Goal: Information Seeking & Learning: Learn about a topic

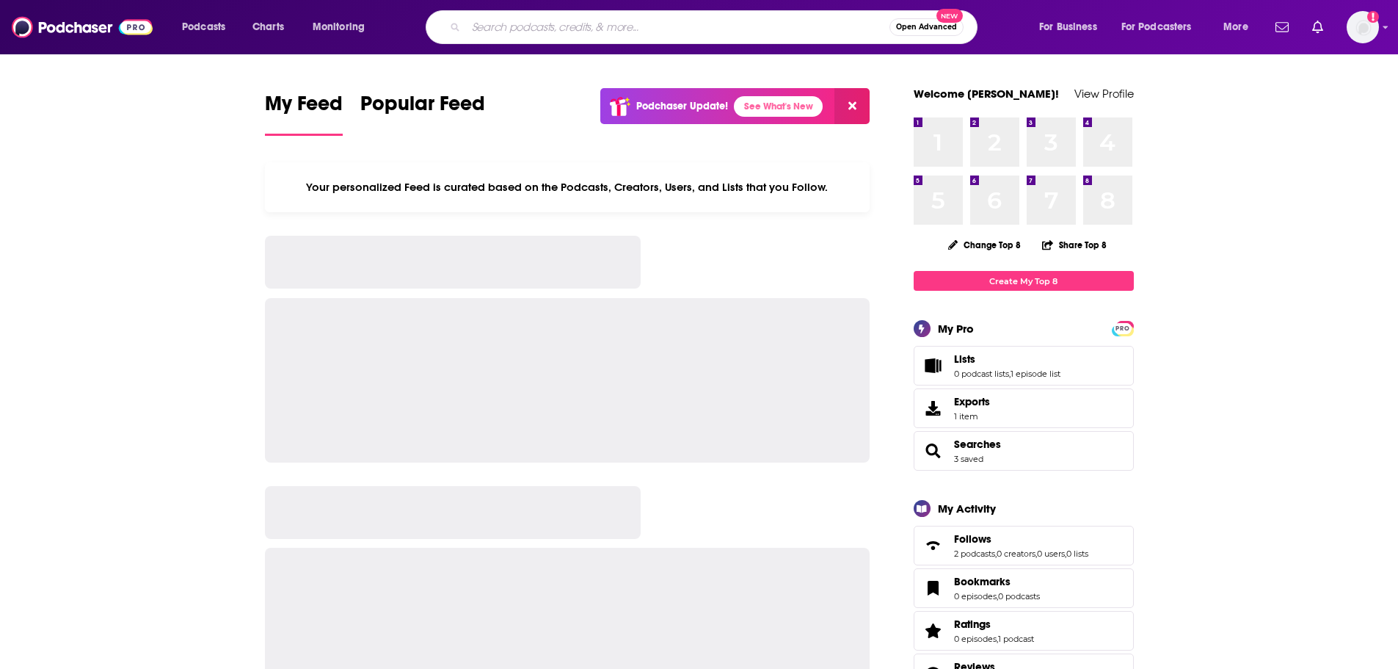
click at [585, 32] on input "Search podcasts, credits, & more..." at bounding box center [677, 26] width 423 height 23
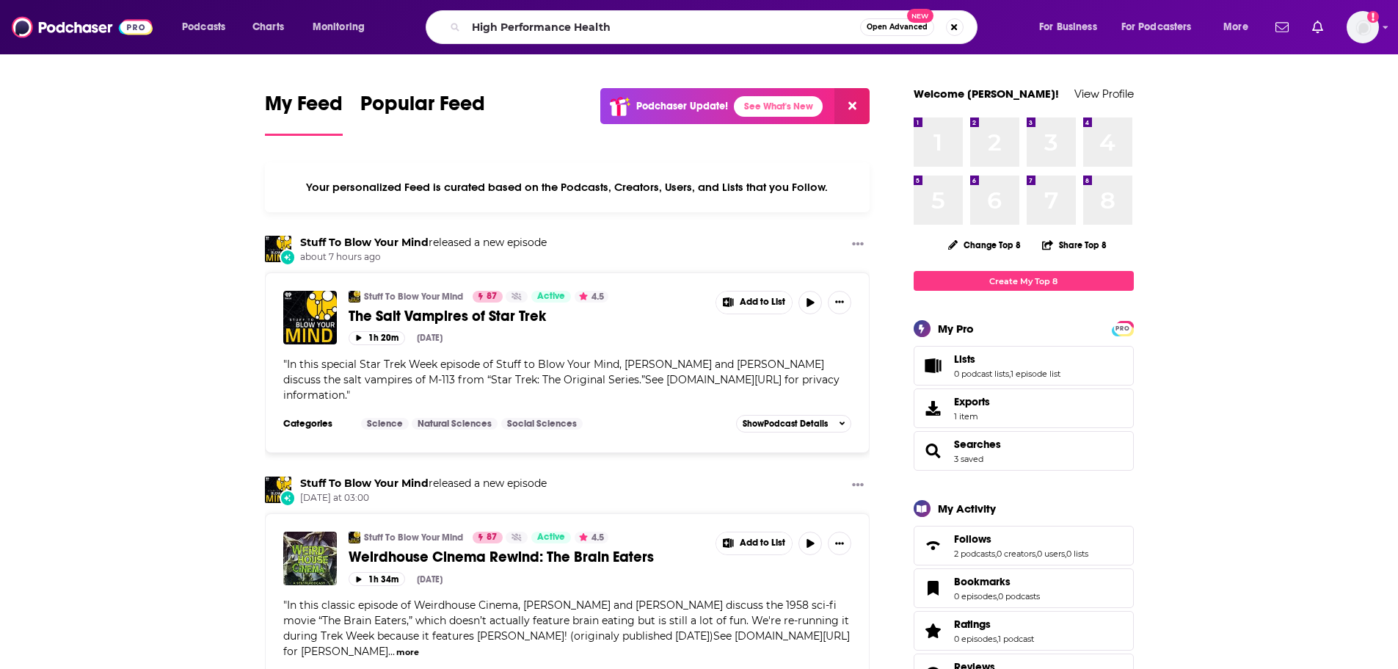
type input "High Performance Health"
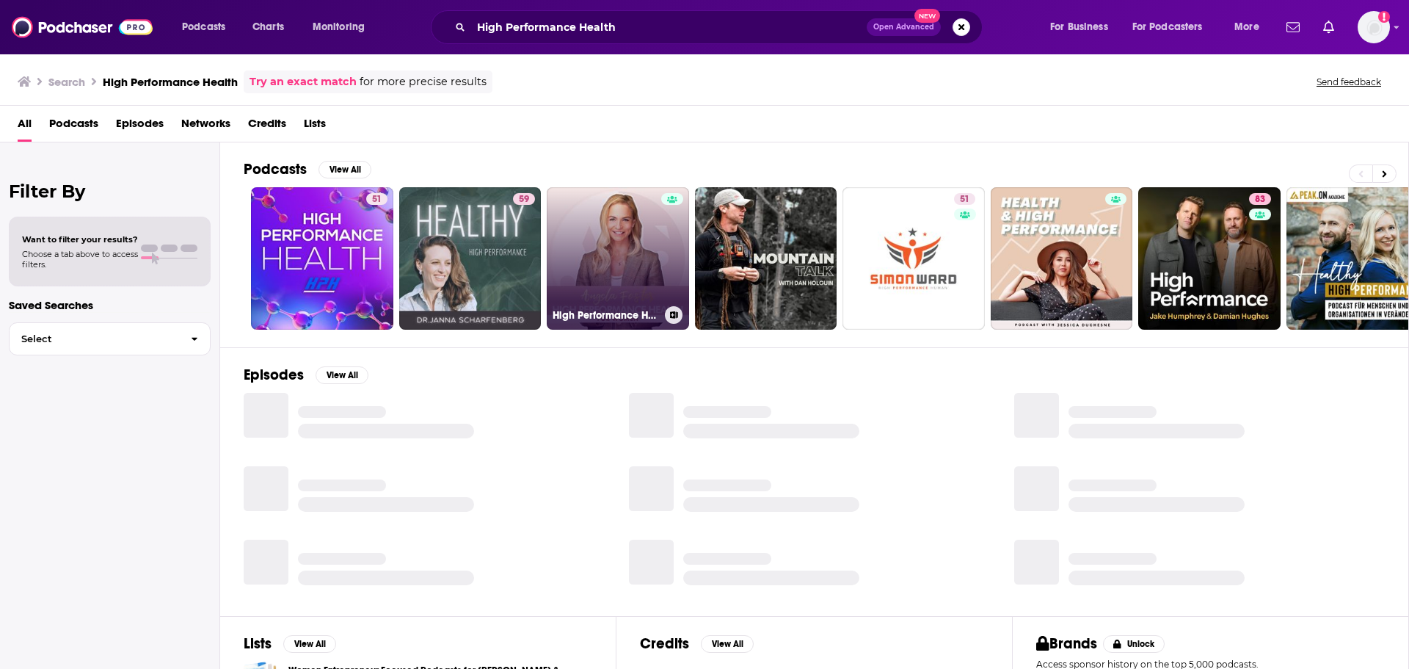
click at [583, 257] on link "High Performance Health" at bounding box center [618, 258] width 142 height 142
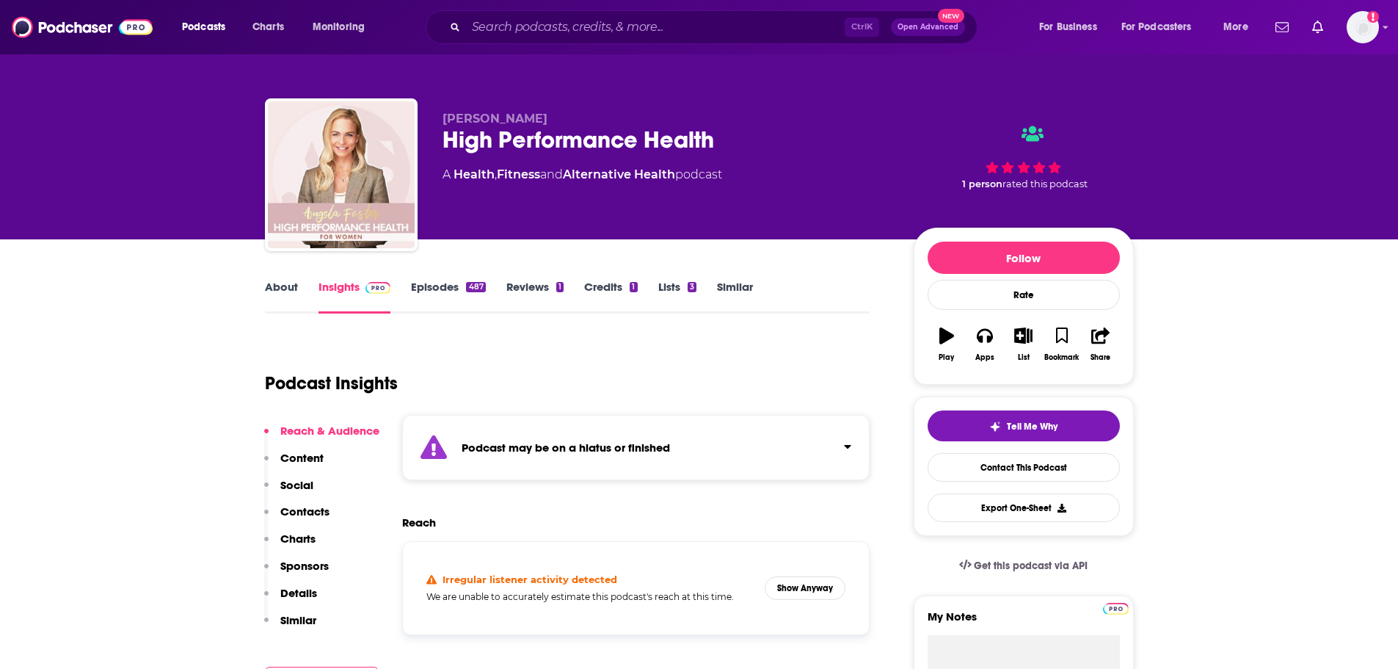
scroll to position [147, 0]
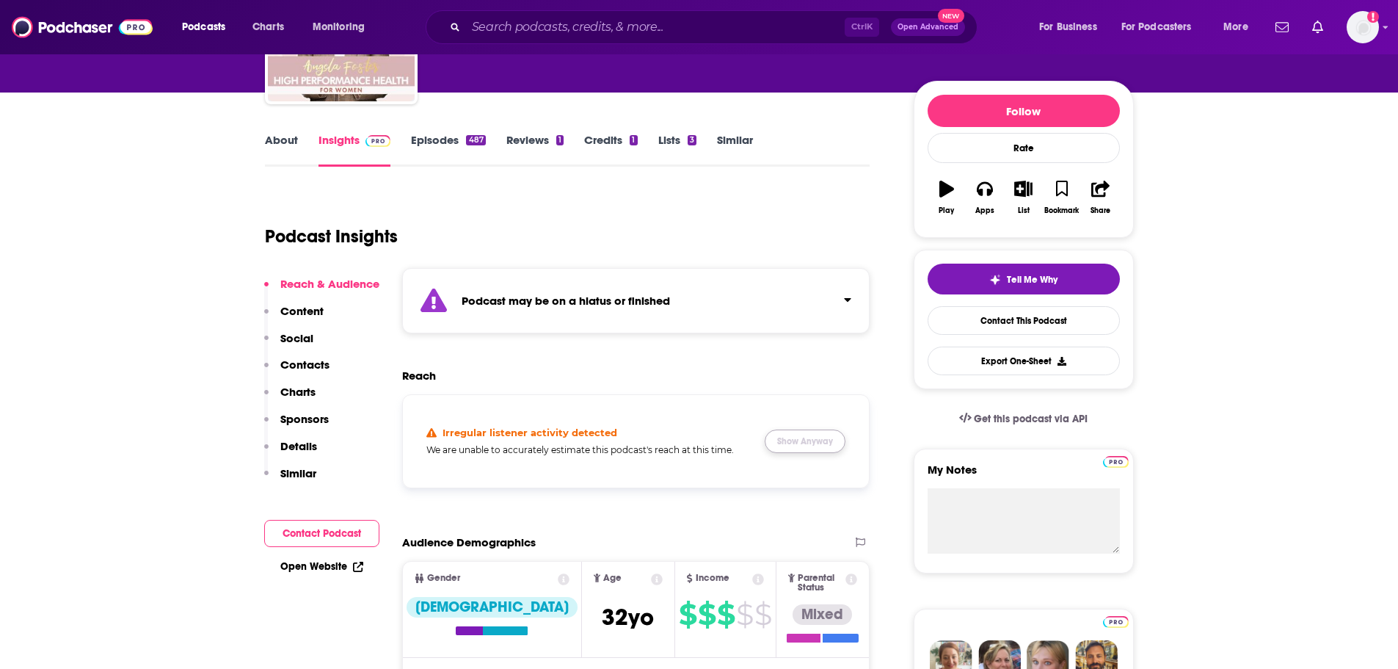
click at [787, 436] on button "Show Anyway" at bounding box center [805, 440] width 81 height 23
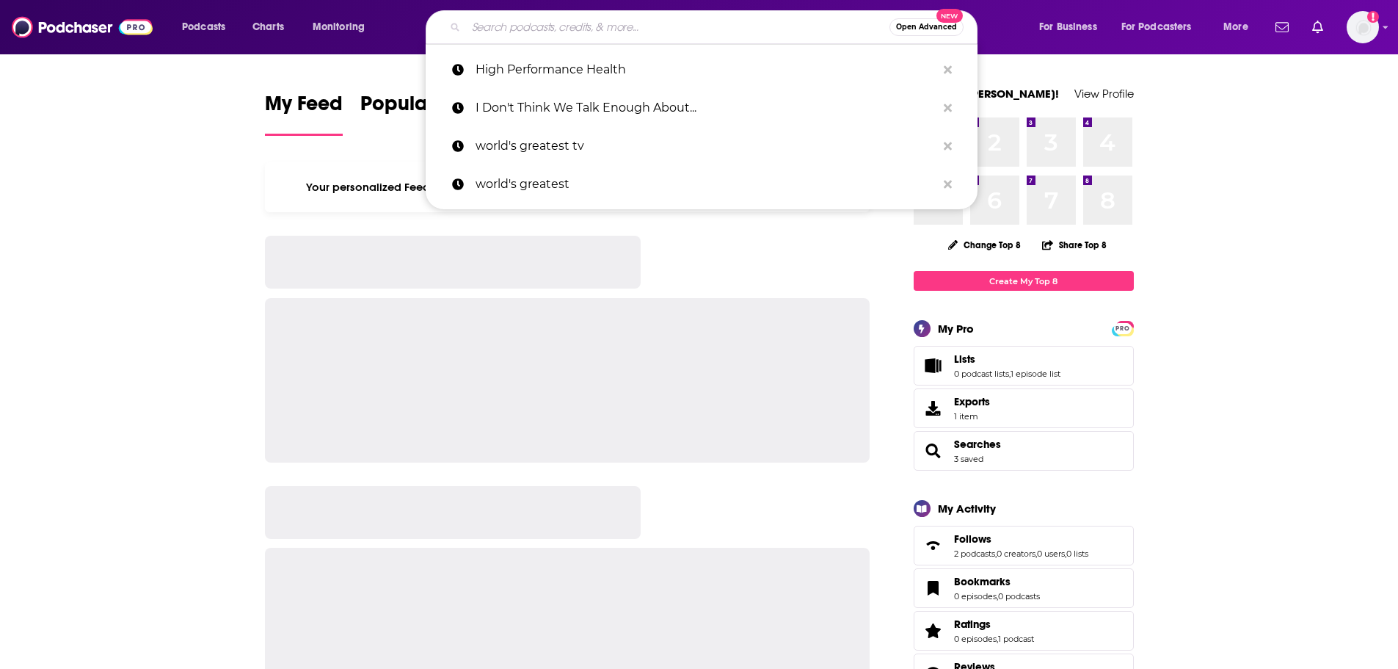
click at [622, 29] on input "Search podcasts, credits, & more..." at bounding box center [677, 26] width 423 height 23
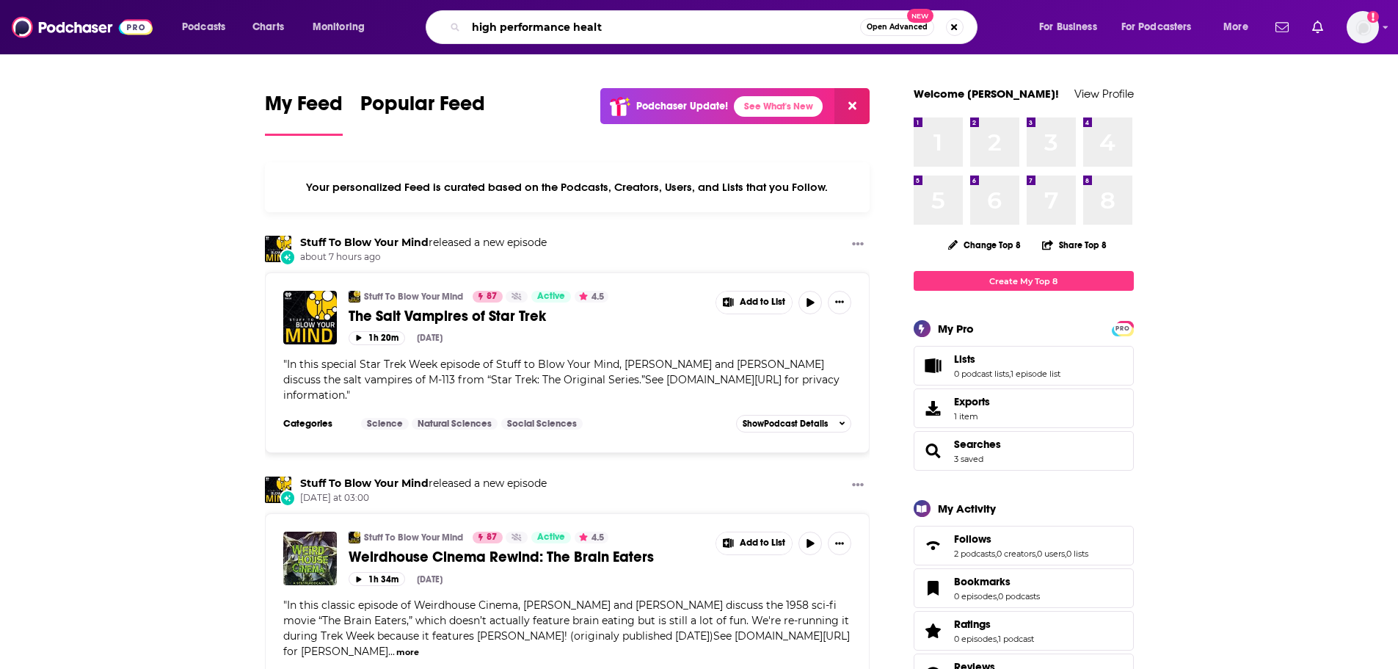
type input "high performance healt"
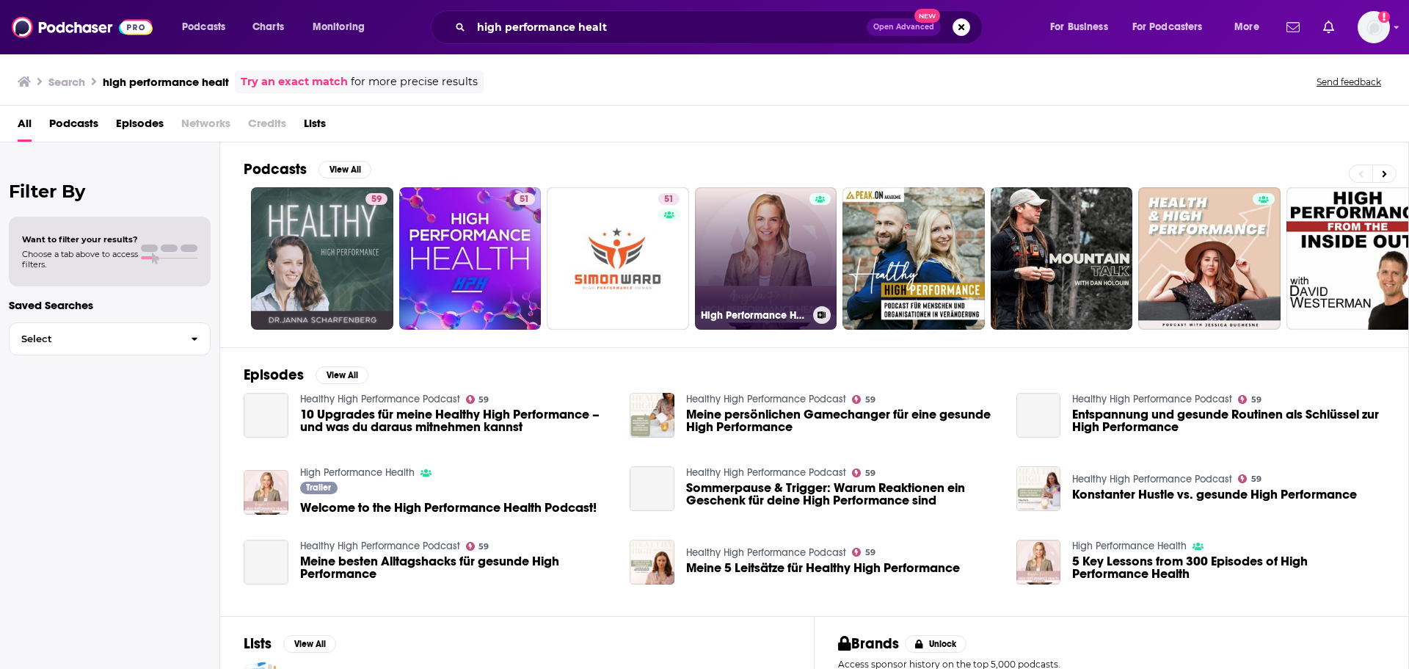
click at [760, 252] on link "High Performance Health" at bounding box center [766, 258] width 142 height 142
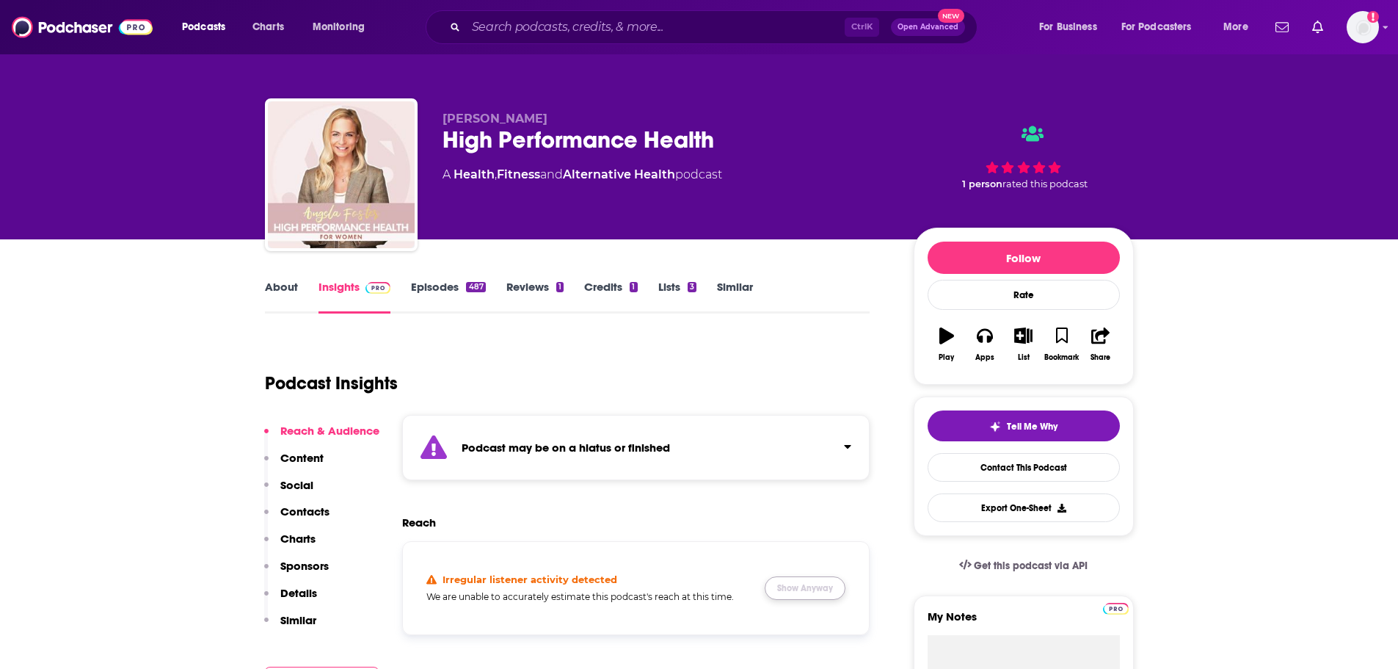
click at [795, 589] on button "Show Anyway" at bounding box center [805, 587] width 81 height 23
